Goal: Task Accomplishment & Management: Use online tool/utility

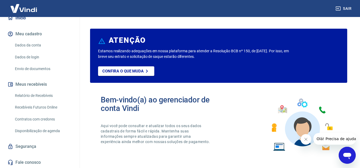
scroll to position [55, 0]
click at [42, 119] on link "Contratos com credores" at bounding box center [43, 119] width 60 height 11
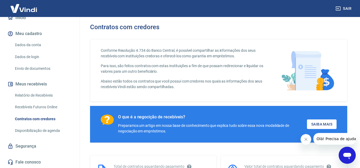
click at [56, 108] on link "Recebíveis Futuros Online" at bounding box center [43, 107] width 60 height 11
